Goal: Book appointment/travel/reservation

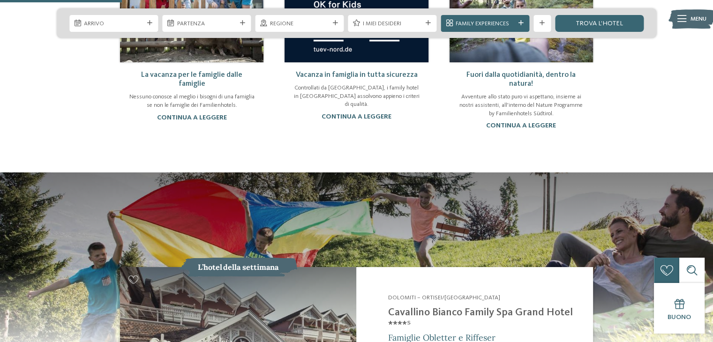
scroll to position [609, 0]
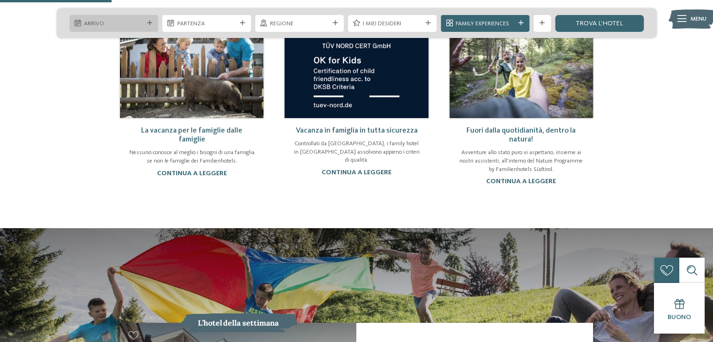
click at [149, 19] on div "Arrivo" at bounding box center [113, 23] width 89 height 17
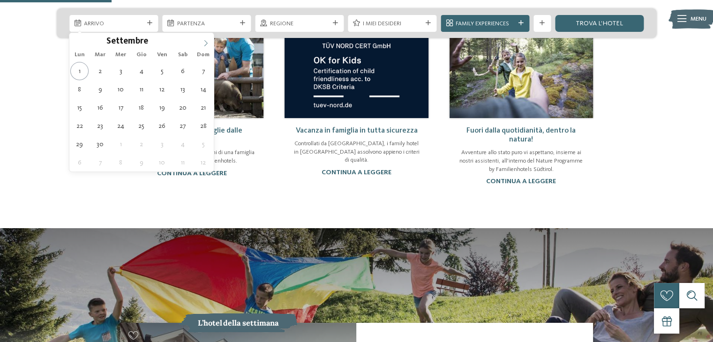
click at [203, 40] on icon at bounding box center [205, 43] width 7 height 7
type input "****"
click at [203, 40] on icon at bounding box center [205, 43] width 7 height 7
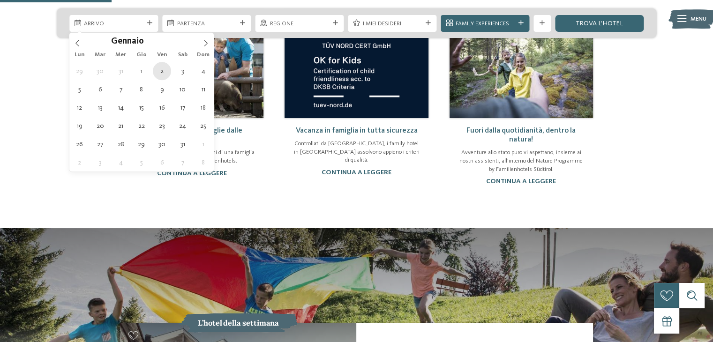
type div "02.01.2026"
type input "****"
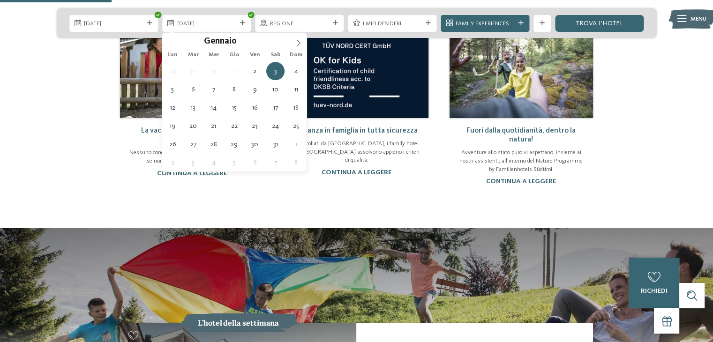
type div "05.01.2026"
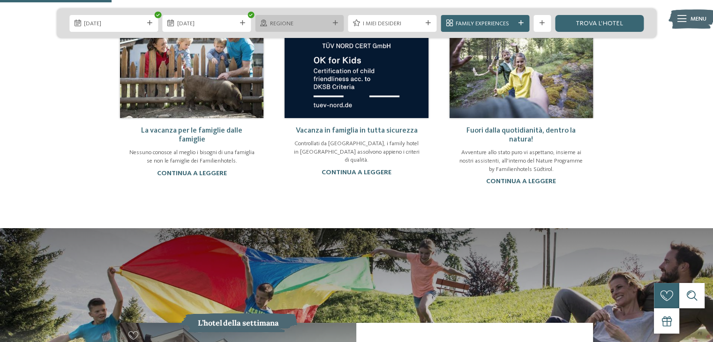
click at [305, 22] on span "Regione" at bounding box center [299, 24] width 59 height 8
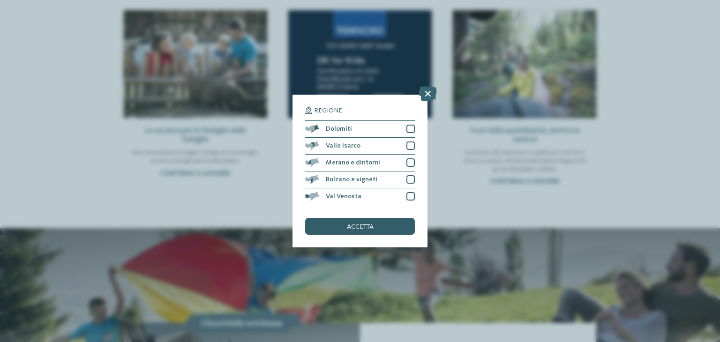
click at [350, 225] on span "accetta" at bounding box center [360, 226] width 27 height 7
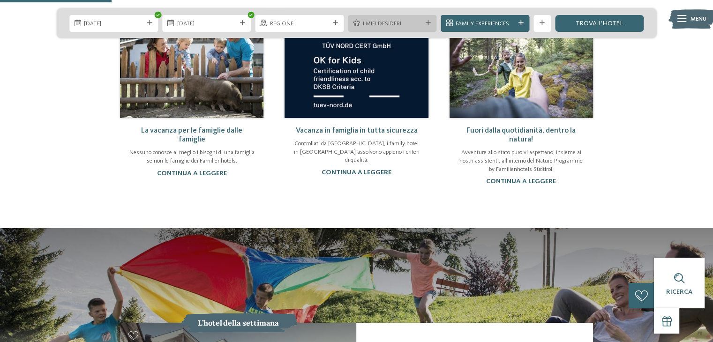
click at [399, 21] on span "I miei desideri" at bounding box center [392, 24] width 59 height 8
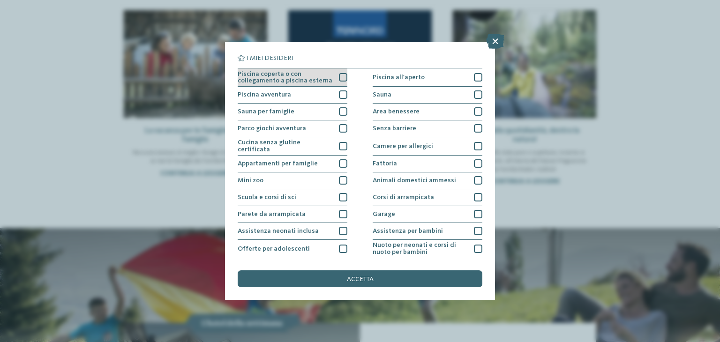
click at [339, 75] on div at bounding box center [343, 77] width 8 height 8
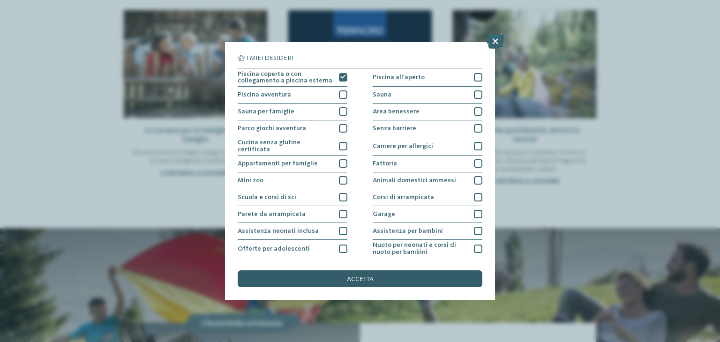
click at [372, 278] on span "accetta" at bounding box center [360, 279] width 27 height 7
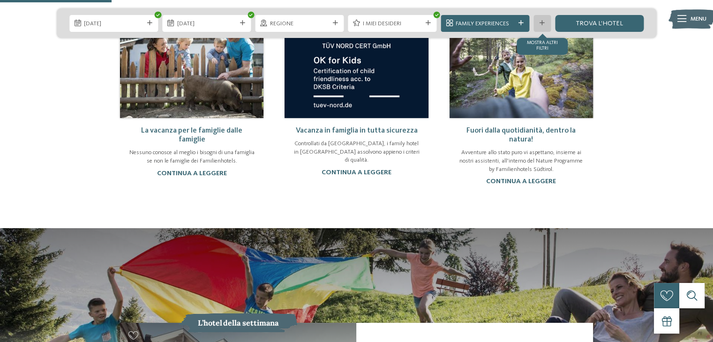
click at [539, 21] on icon at bounding box center [541, 23] width 5 height 5
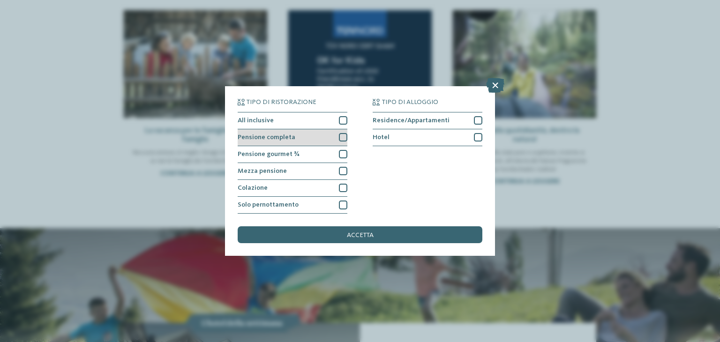
click at [343, 136] on div at bounding box center [343, 137] width 8 height 8
click at [343, 122] on div at bounding box center [343, 120] width 8 height 8
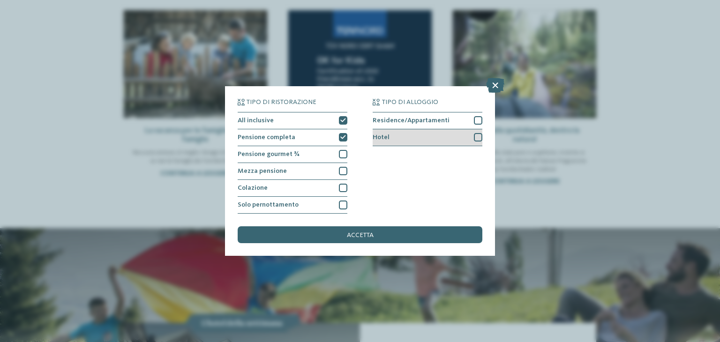
click at [480, 137] on div at bounding box center [478, 137] width 8 height 8
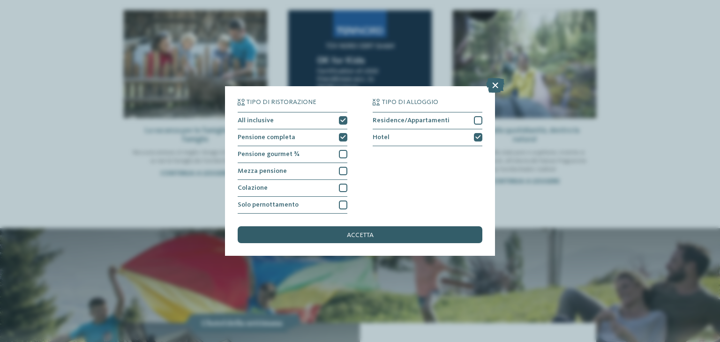
click at [358, 232] on span "accetta" at bounding box center [360, 235] width 27 height 7
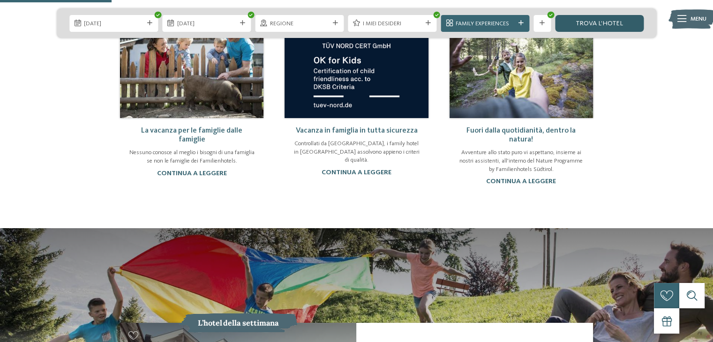
click at [605, 25] on link "trova l’hotel" at bounding box center [599, 23] width 89 height 17
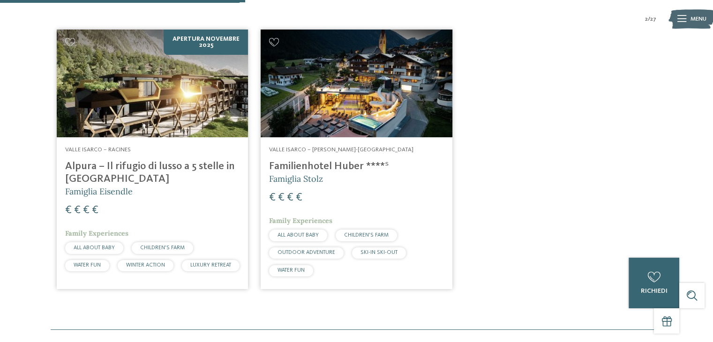
scroll to position [206, 0]
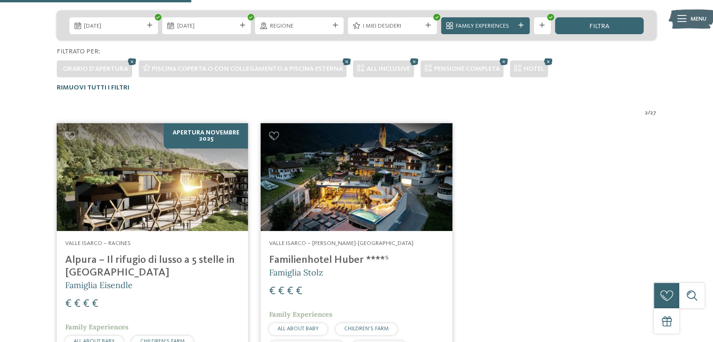
click at [305, 257] on h4 "Familienhotel Huber ****ˢ" at bounding box center [356, 260] width 174 height 13
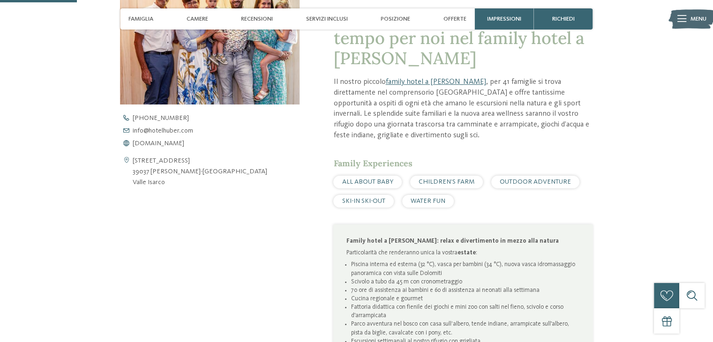
scroll to position [328, 0]
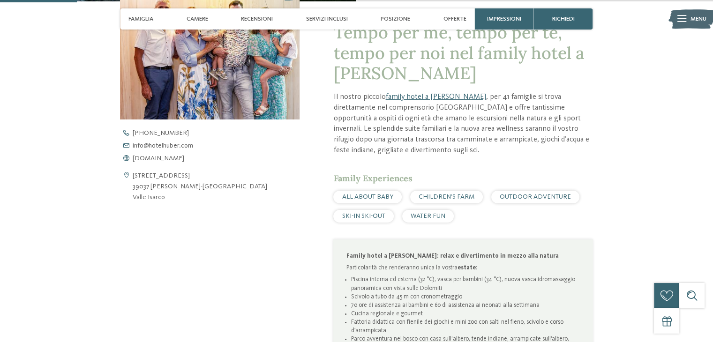
drag, startPoint x: 198, startPoint y: 155, endPoint x: 121, endPoint y: 155, distance: 76.8
click at [121, 155] on div "[PHONE_NUMBER] info@ no-spam. hotelhuber. no-spam. com [DOMAIN_NAME]" at bounding box center [217, 146] width 194 height 32
drag, startPoint x: 185, startPoint y: 186, endPoint x: 133, endPoint y: 187, distance: 52.0
click at [133, 187] on div "[STREET_ADDRESS] 39037 [PERSON_NAME]-[GEOGRAPHIC_DATA] [GEOGRAPHIC_DATA]" at bounding box center [209, 187] width 179 height 32
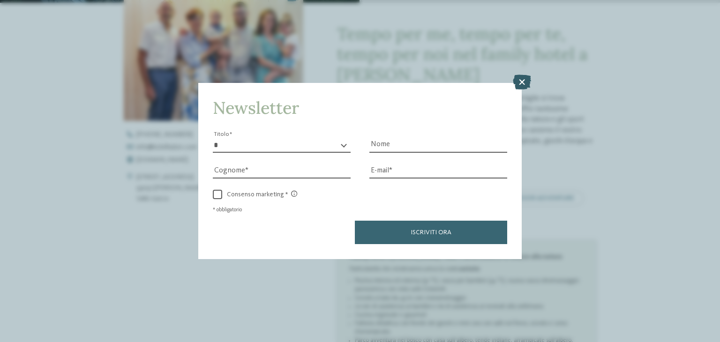
click at [524, 80] on icon at bounding box center [522, 82] width 18 height 15
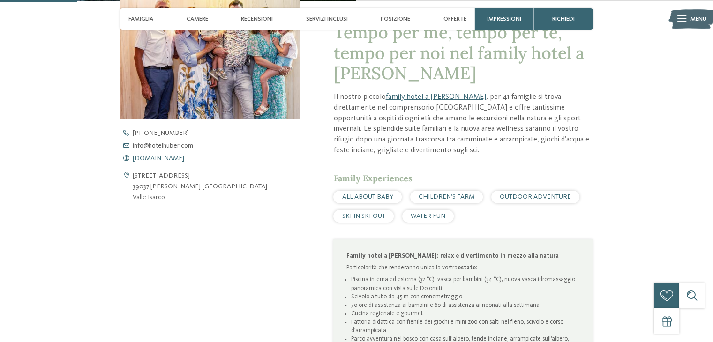
click at [141, 158] on span "[DOMAIN_NAME]" at bounding box center [159, 158] width 52 height 7
